Goal: Task Accomplishment & Management: Use online tool/utility

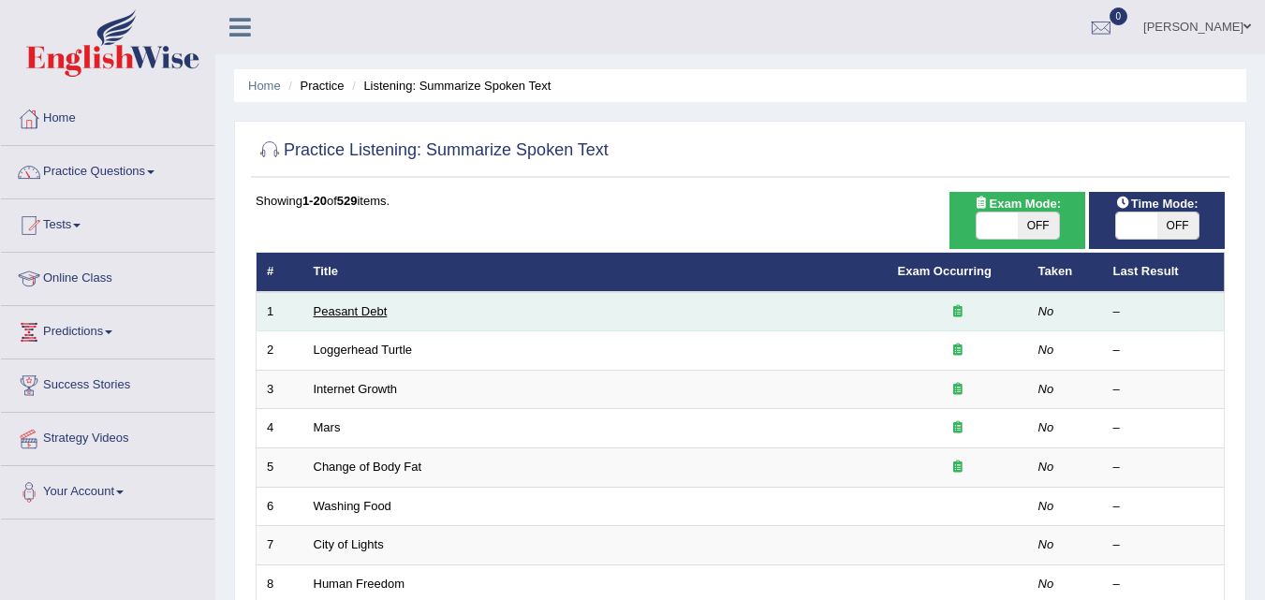
click at [368, 317] on link "Peasant Debt" at bounding box center [351, 311] width 74 height 14
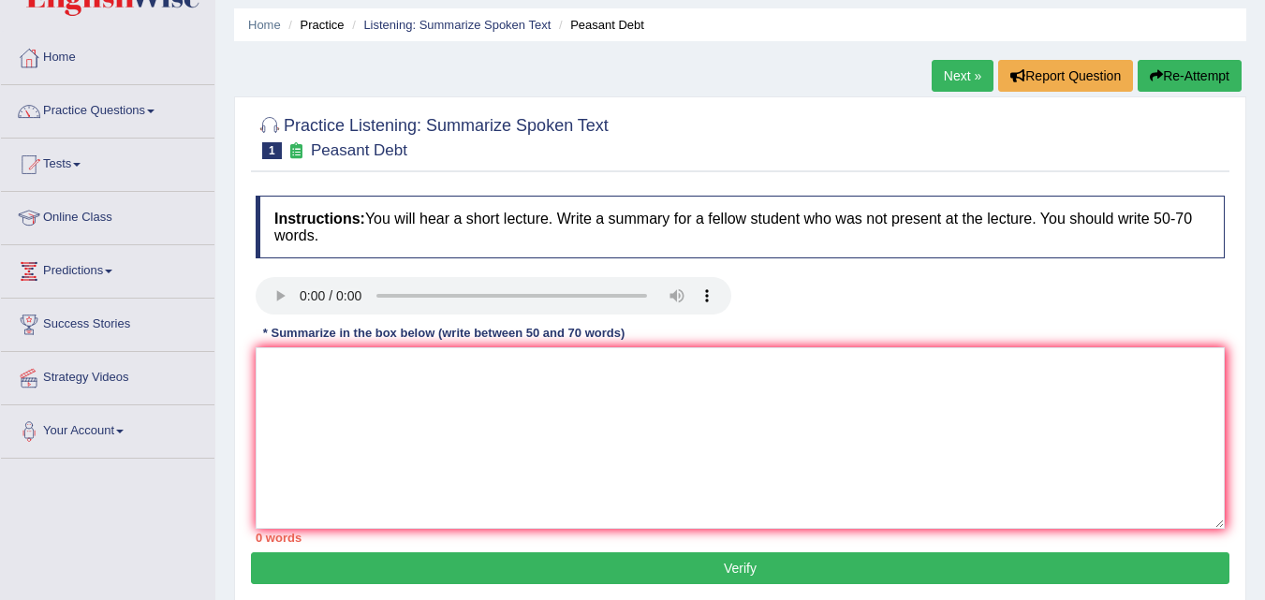
scroll to position [94, 0]
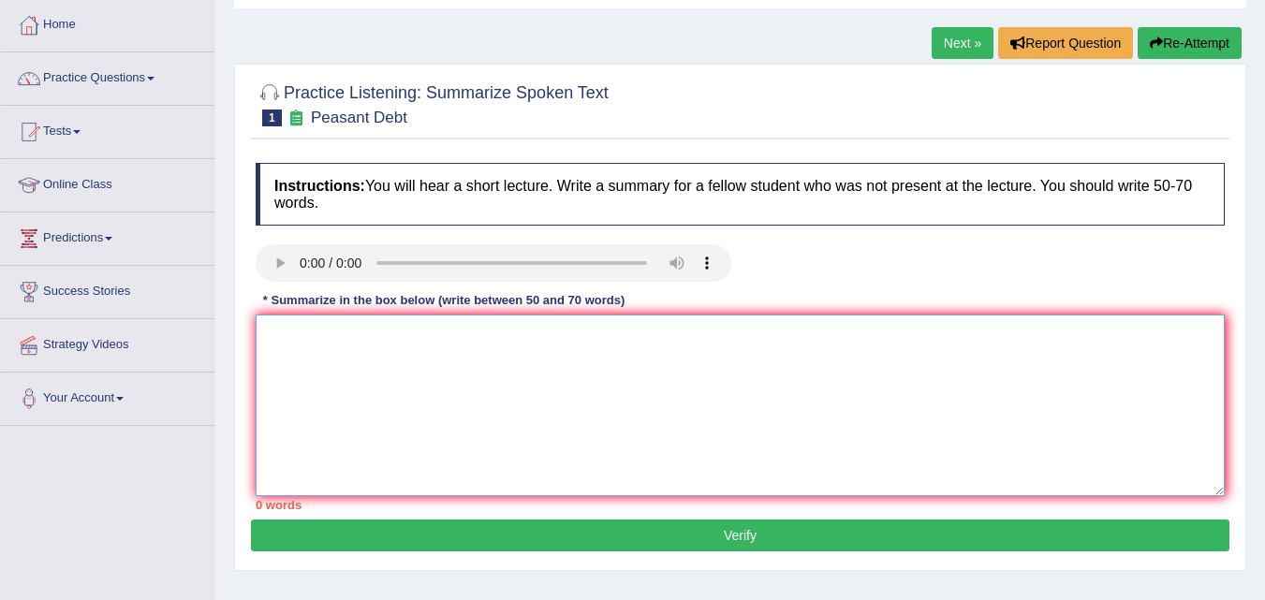
click at [321, 436] on textarea at bounding box center [740, 406] width 969 height 182
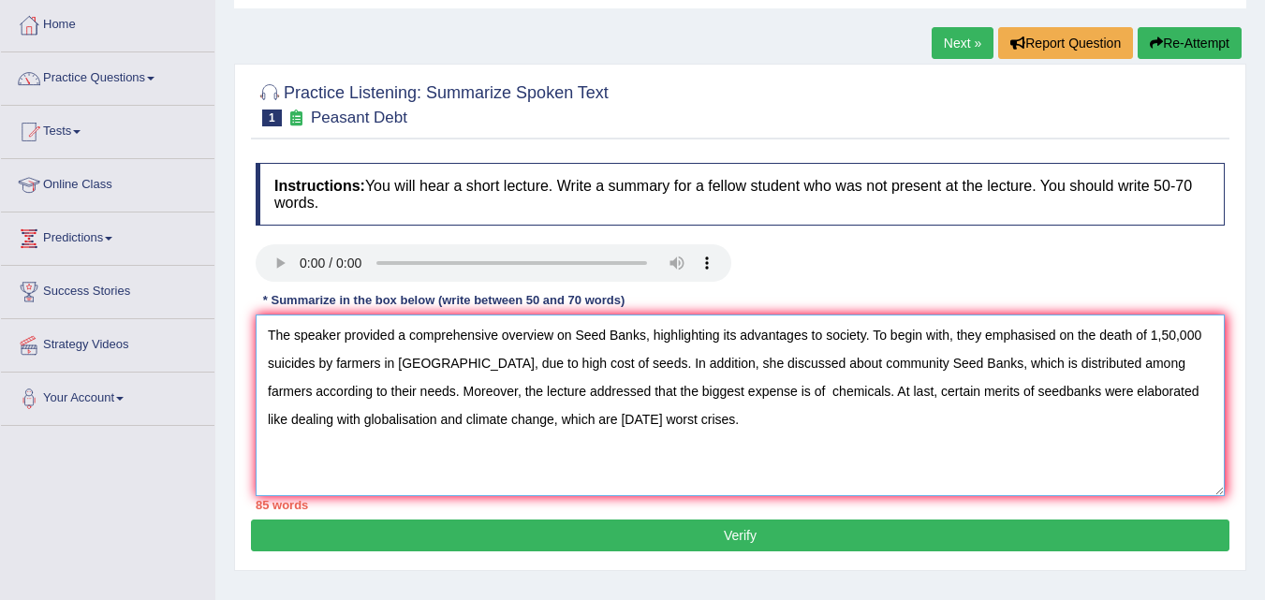
click at [610, 330] on textarea "The speaker provided a comprehensive overview on Seed Banks, highlighting its a…" at bounding box center [740, 406] width 969 height 182
click at [610, 335] on textarea "The speaker provided a comprehensive overview on SeedBanks, highlighting its ad…" at bounding box center [740, 406] width 969 height 182
click at [613, 336] on textarea "The speaker provided a comprehensive overview on SeedBanks, highlighting its ad…" at bounding box center [740, 406] width 969 height 182
click at [403, 335] on textarea "The speaker provided a comprehensive overview on Seedbanks, highlighting its ad…" at bounding box center [740, 406] width 969 height 182
click at [853, 334] on textarea "The speaker provided comprehensive overview on Seedbanks, highlighting its adva…" at bounding box center [740, 406] width 969 height 182
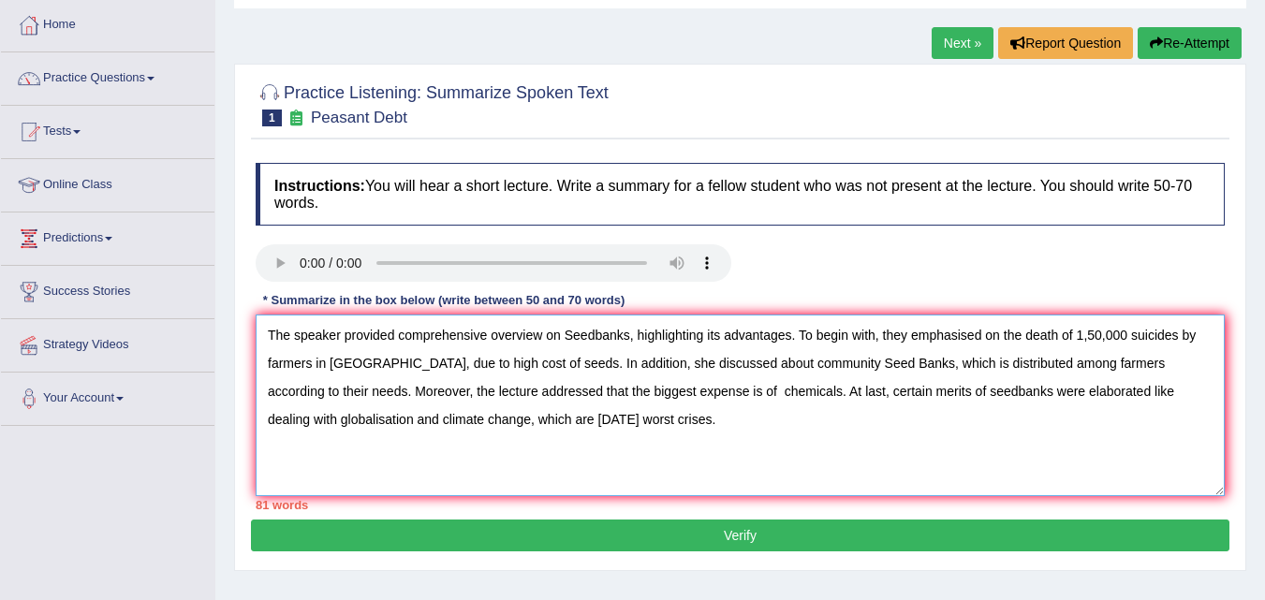
click at [874, 332] on textarea "The speaker provided comprehensive overview on Seedbanks, highlighting its adva…" at bounding box center [740, 406] width 969 height 182
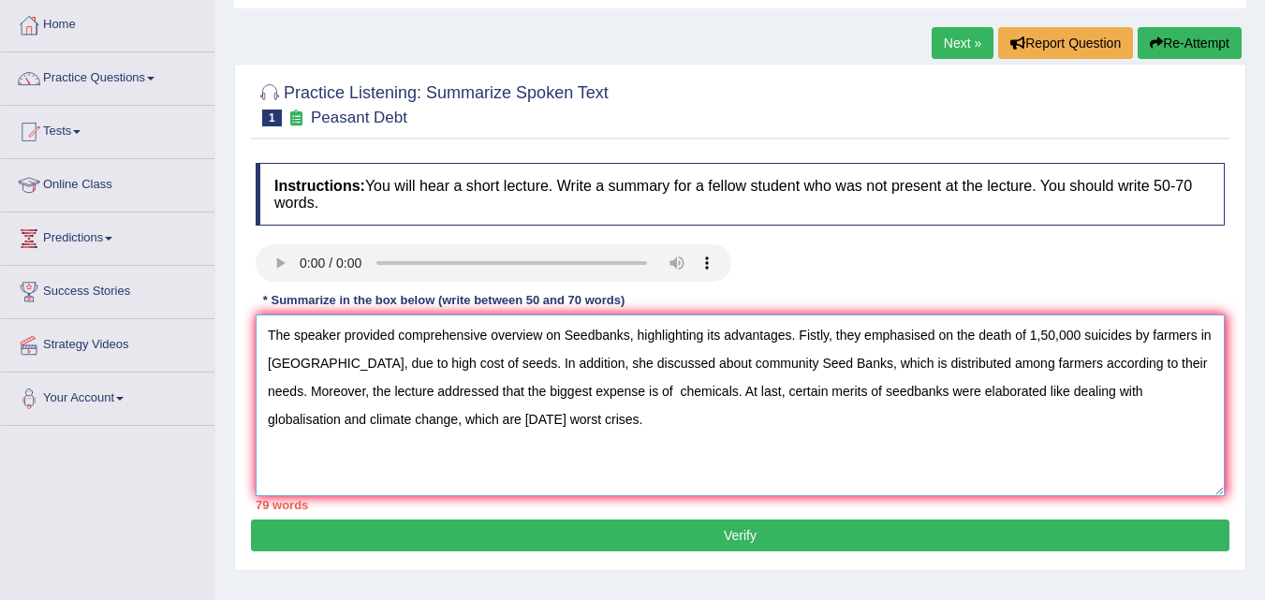
click at [1027, 332] on textarea "The speaker provided comprehensive overview on Seedbanks, highlighting its adva…" at bounding box center [740, 406] width 969 height 182
click at [1028, 332] on textarea "The speaker provided comprehensive overview on Seedbanks, highlighting its adva…" at bounding box center [740, 406] width 969 height 182
click at [720, 361] on textarea "The speaker provided comprehensive overview on Seedbanks, highlighting its adva…" at bounding box center [740, 406] width 969 height 182
click at [686, 363] on textarea "The speaker provided comprehensive overview on Seedbanks, highlighting its adva…" at bounding box center [740, 406] width 969 height 182
click at [685, 361] on textarea "The speaker provided comprehensive overview on Seedbanks, highlighting its adva…" at bounding box center [740, 406] width 969 height 182
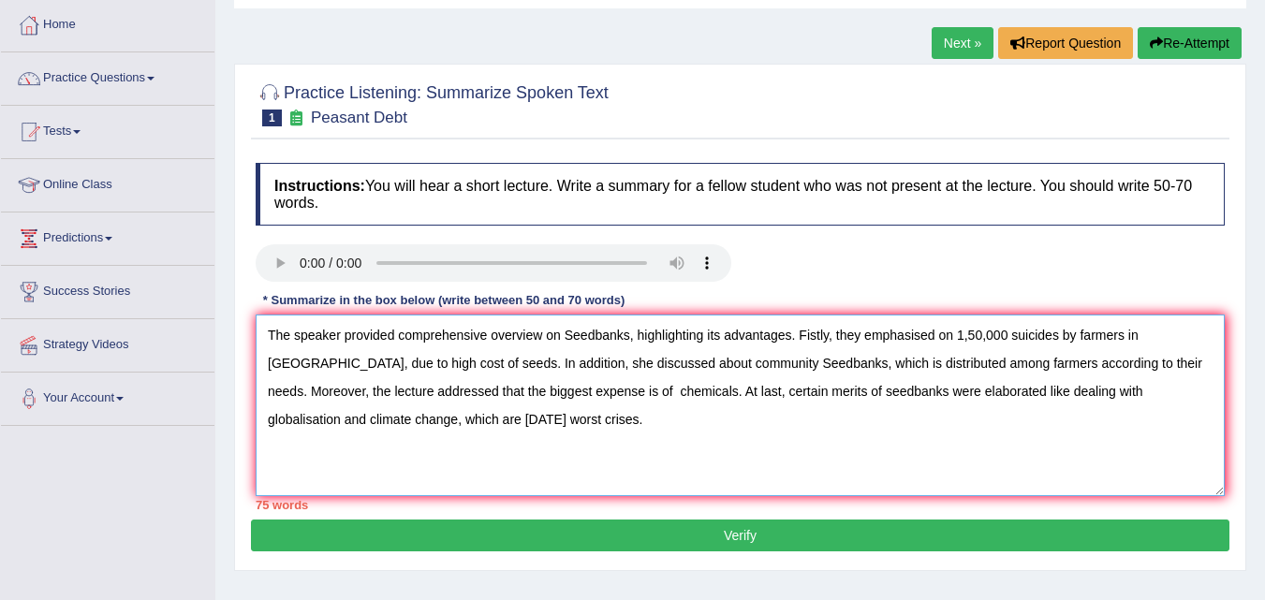
drag, startPoint x: 925, startPoint y: 361, endPoint x: 888, endPoint y: 362, distance: 37.5
click at [888, 362] on textarea "The speaker provided comprehensive overview on Seedbanks, highlighting its adva…" at bounding box center [740, 406] width 969 height 182
click at [967, 466] on textarea "The speaker provided comprehensive overview on Seedbanks, highlighting its adva…" at bounding box center [740, 406] width 969 height 182
click at [450, 361] on textarea "The speaker provided comprehensive overview on Seedbanks, highlighting its adva…" at bounding box center [740, 406] width 969 height 182
click at [455, 361] on textarea "The speaker provided comprehensive overview on Seedbanks, highlighting its adva…" at bounding box center [740, 406] width 969 height 182
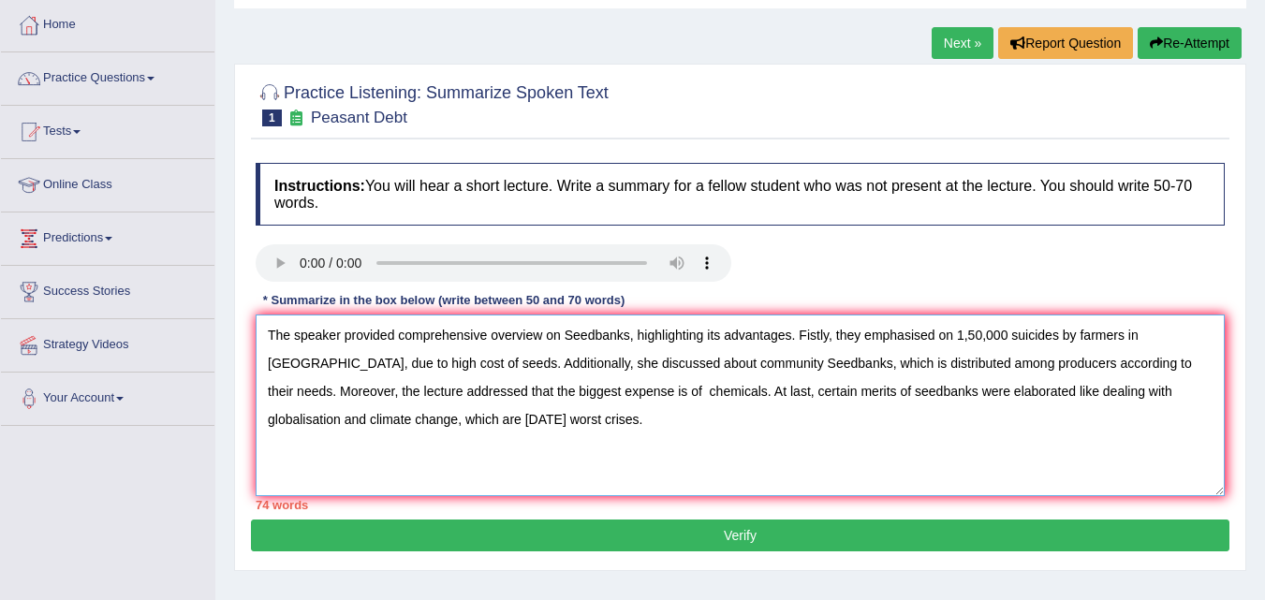
click at [844, 358] on textarea "The speaker provided comprehensive overview on Seedbanks, highlighting its adva…" at bounding box center [740, 406] width 969 height 182
click at [1072, 359] on textarea "The speaker provided comprehensive overview on Seedbanks, highlighting its adva…" at bounding box center [740, 406] width 969 height 182
click at [597, 387] on textarea "The speaker provided comprehensive overview on Seedbanks, highlighting its adva…" at bounding box center [740, 406] width 969 height 182
click at [1167, 390] on textarea "The speaker provided comprehensive overview on Seedbanks, highlighting its adva…" at bounding box center [740, 406] width 969 height 182
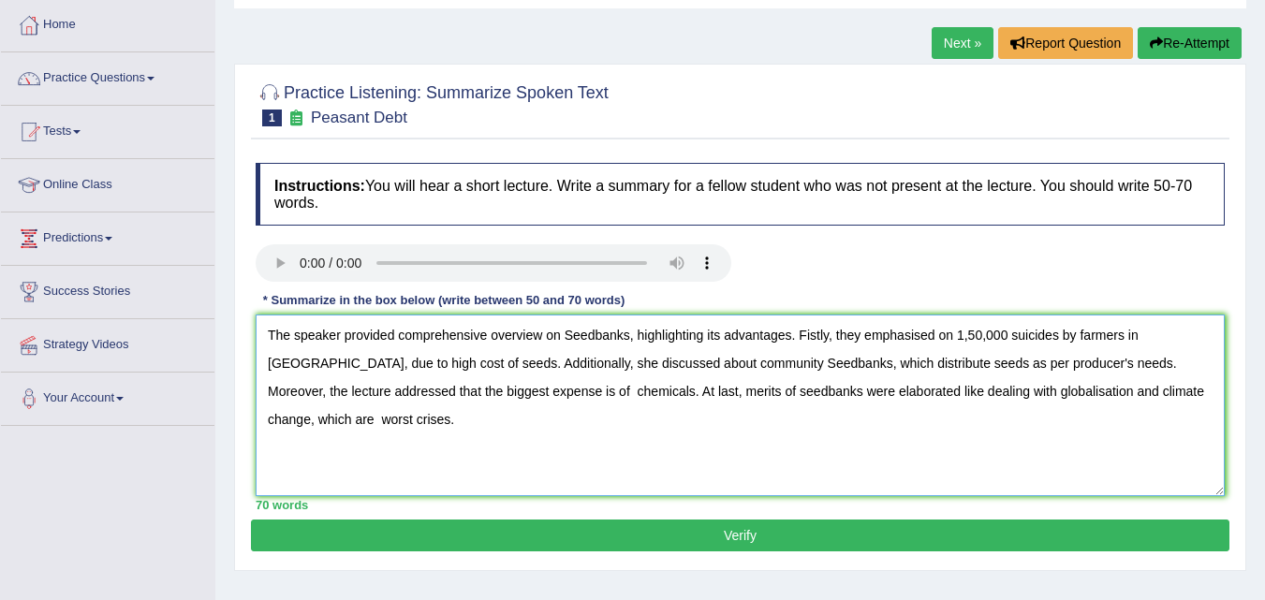
type textarea "The speaker provided comprehensive overview on Seedbanks, highlighting its adva…"
click at [897, 549] on button "Verify" at bounding box center [740, 536] width 979 height 32
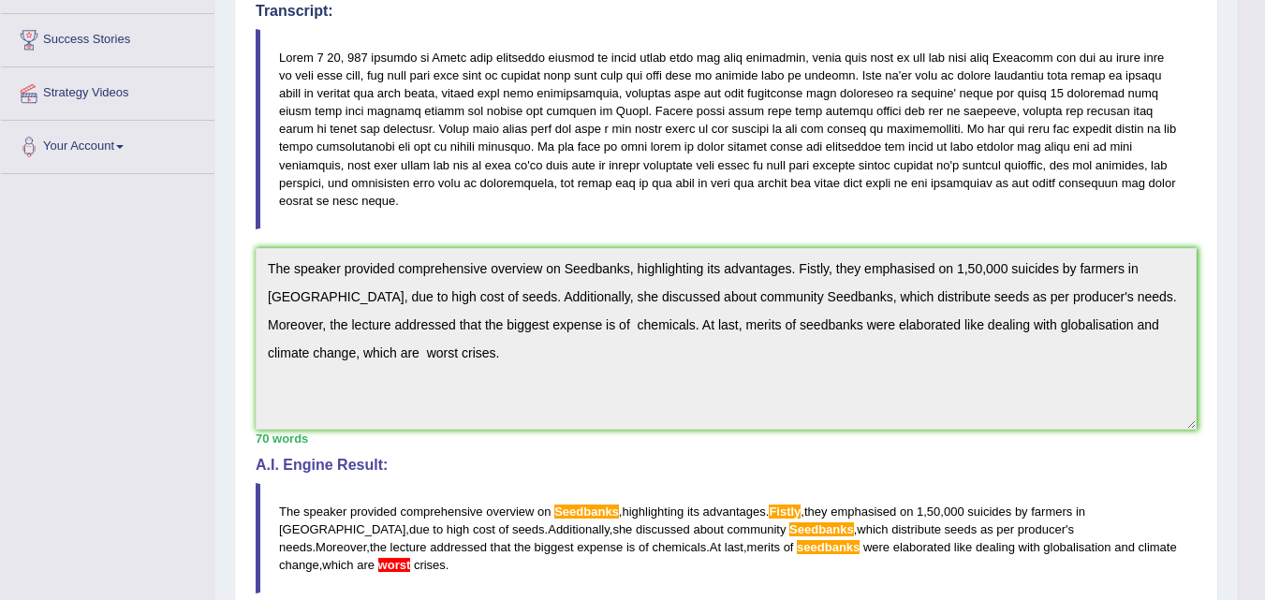
scroll to position [302, 0]
